Goal: Task Accomplishment & Management: Use online tool/utility

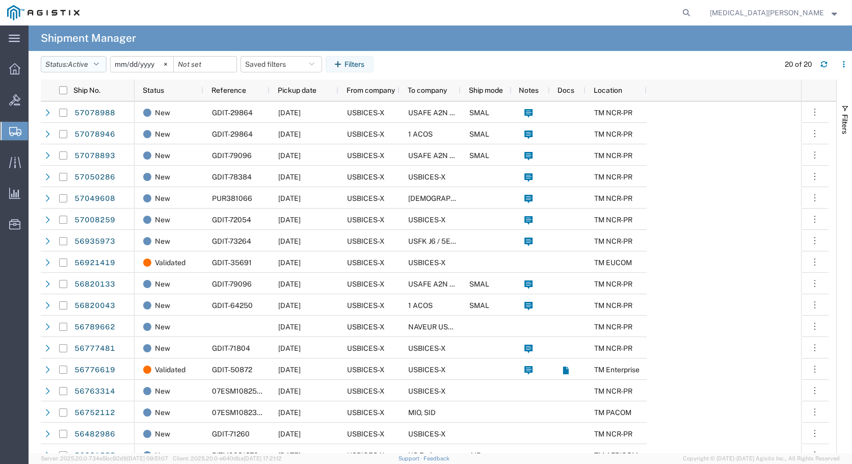
click at [102, 63] on button "Status: Active" at bounding box center [74, 64] width 66 height 16
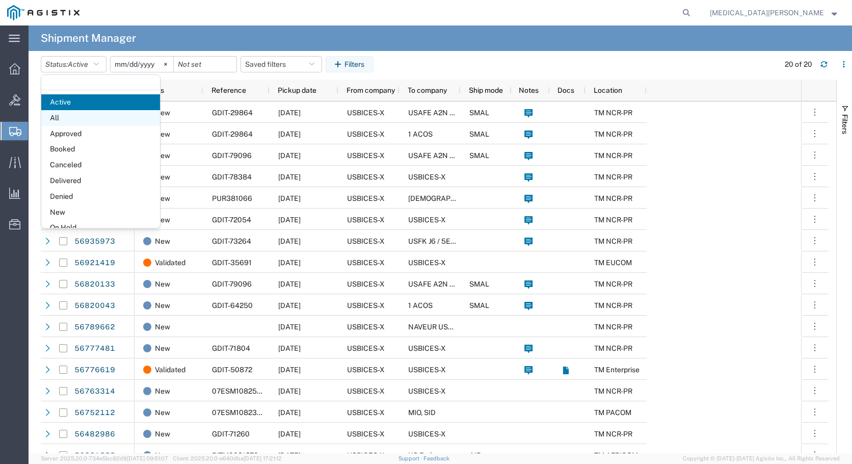
click at [80, 114] on span "All" at bounding box center [100, 118] width 119 height 16
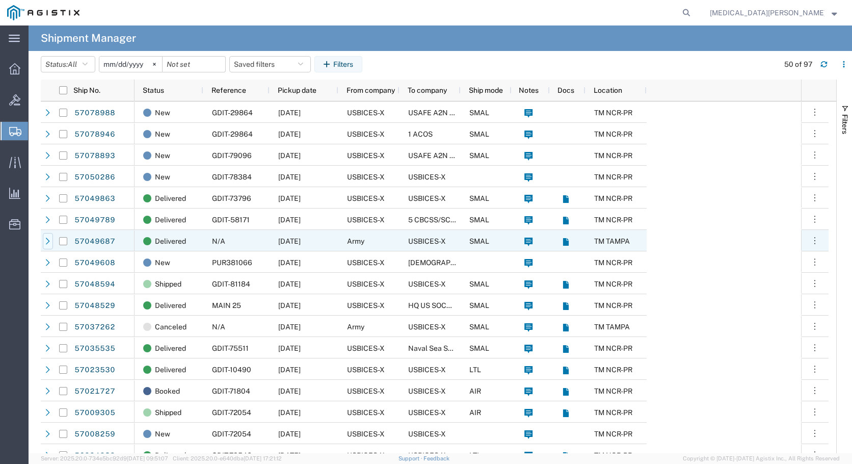
click at [48, 241] on icon at bounding box center [47, 240] width 7 height 7
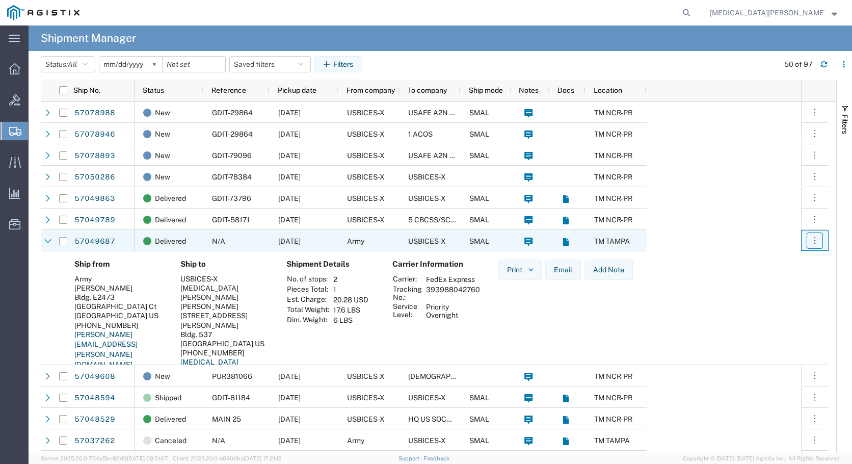
click at [810, 242] on icon "button" at bounding box center [815, 240] width 10 height 10
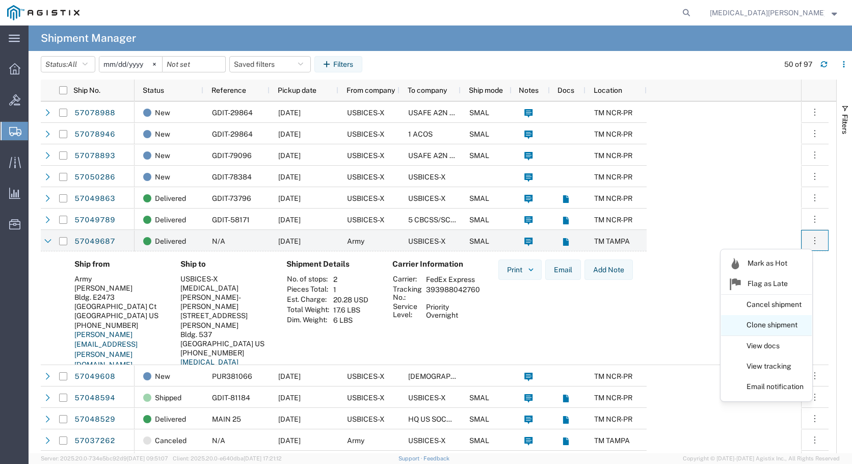
click at [790, 321] on link "Clone shipment" at bounding box center [766, 325] width 91 height 18
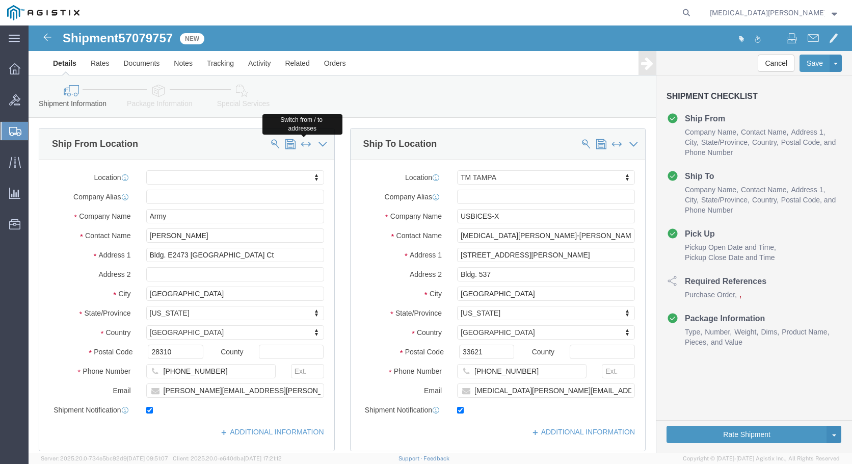
click span
select select "34234"
click body "Shipment 57079757 New Details Rates Documents Notes Tracking Activity Related O…"
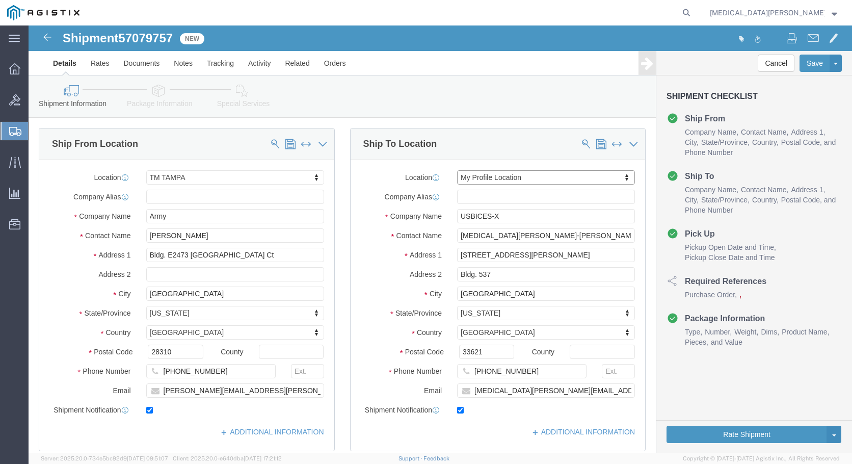
select select "MYPROFILE"
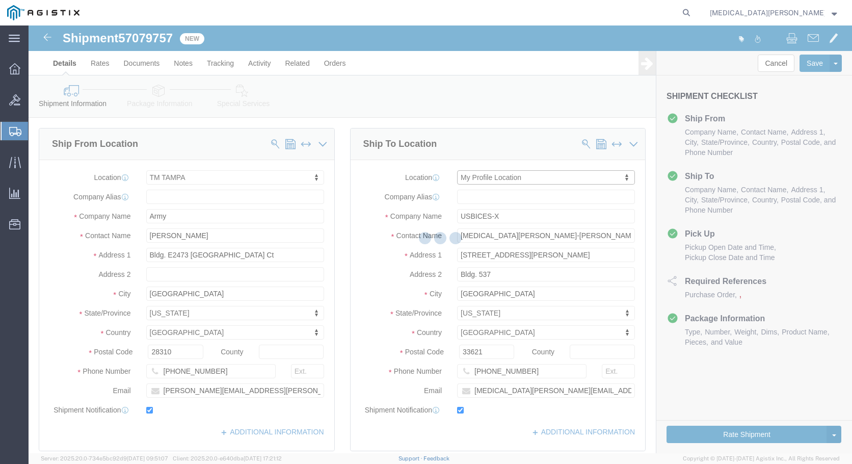
select select "FL"
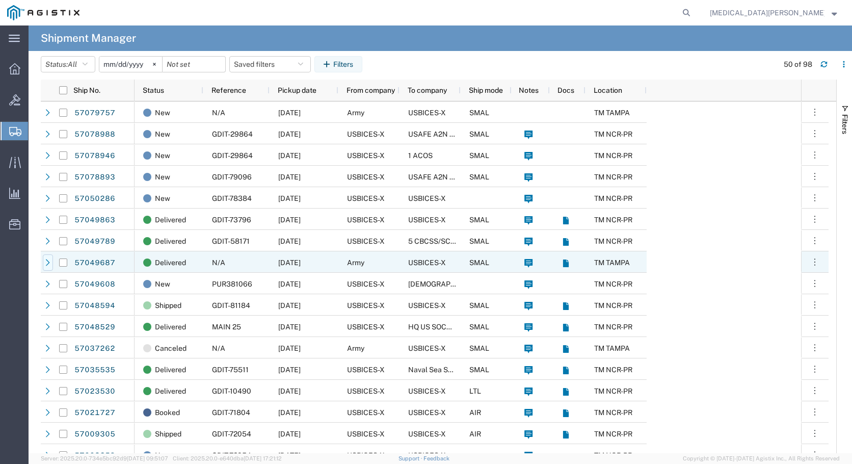
click at [47, 264] on icon at bounding box center [48, 262] width 4 height 7
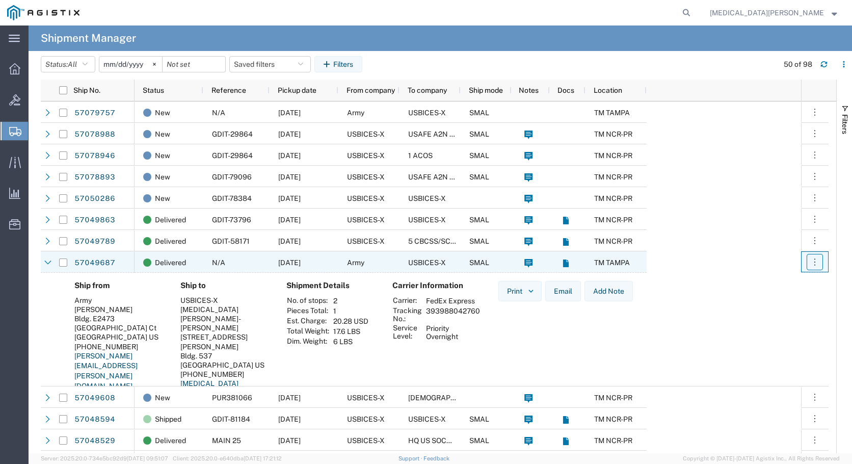
click at [808, 264] on button "button" at bounding box center [815, 262] width 16 height 16
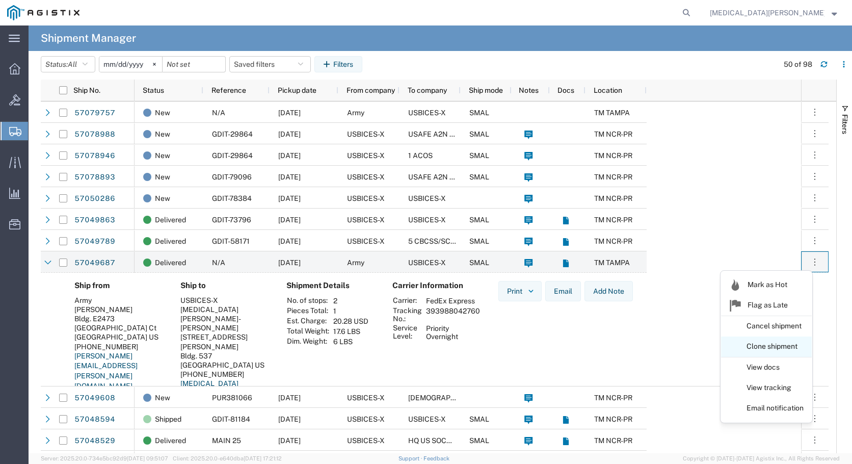
click at [770, 348] on link "Clone shipment" at bounding box center [766, 346] width 91 height 18
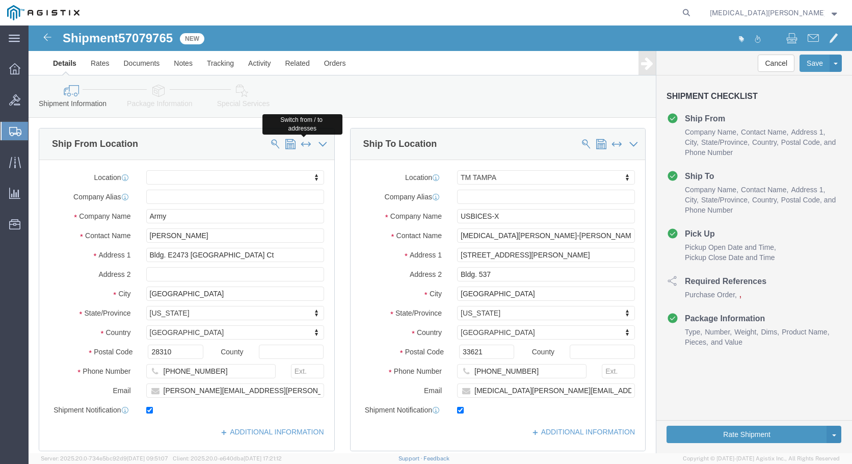
click span
select select "34234"
click button "Continue"
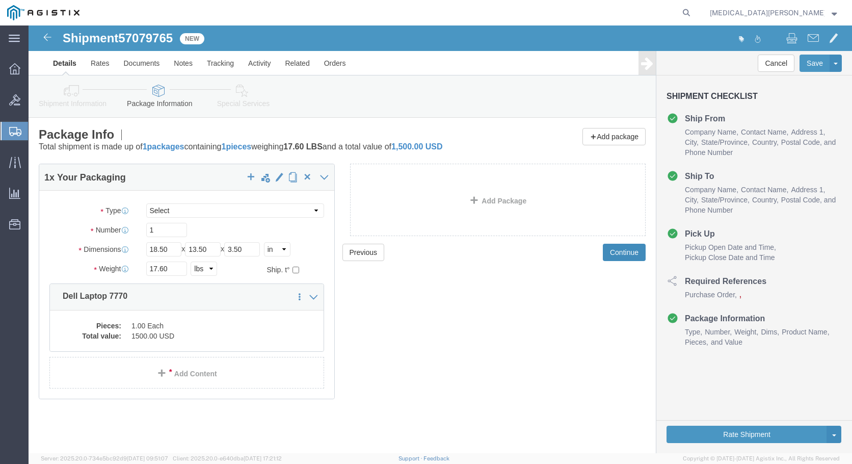
click button "Continue"
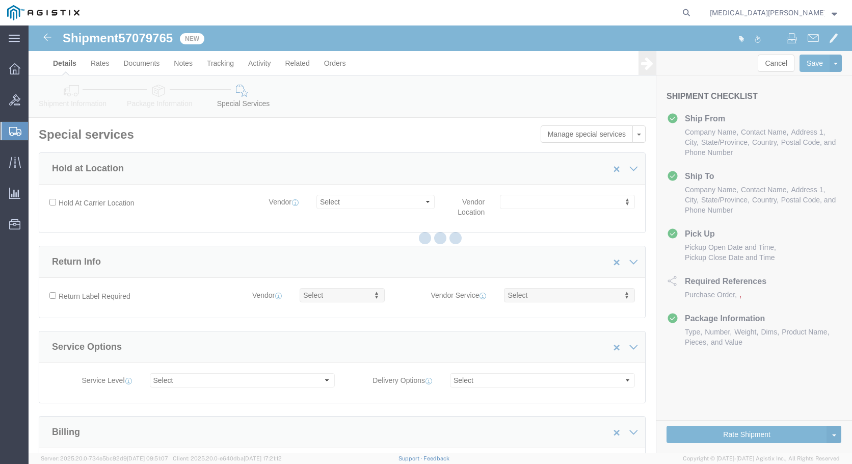
select select "COSTCENTER"
select select "43968"
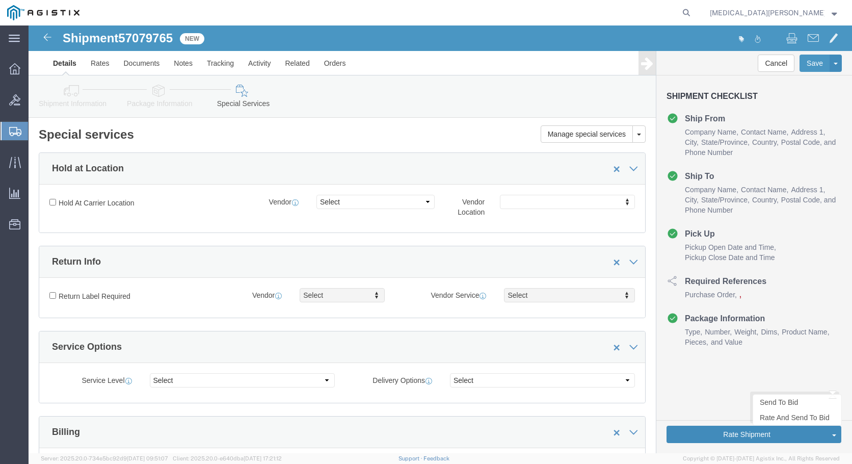
click button "Rate Shipment"
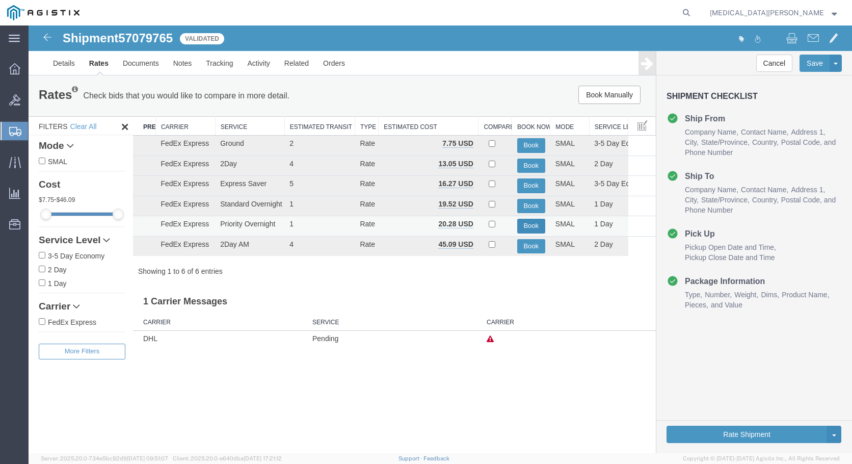
click at [532, 223] on button "Book" at bounding box center [531, 226] width 28 height 15
